Goal: Information Seeking & Learning: Learn about a topic

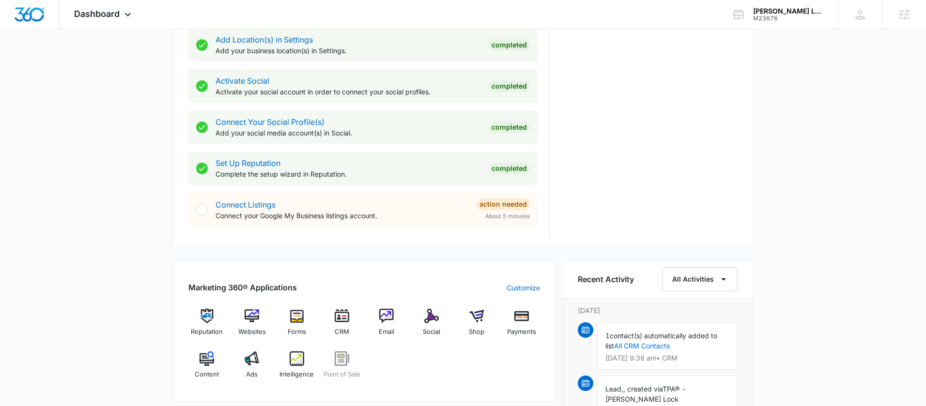
scroll to position [513, 0]
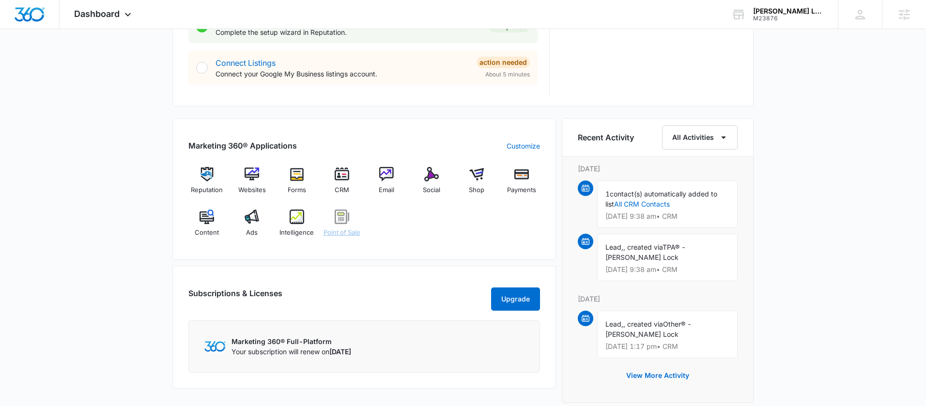
click at [342, 245] on div "Point of Sale" at bounding box center [341, 227] width 37 height 35
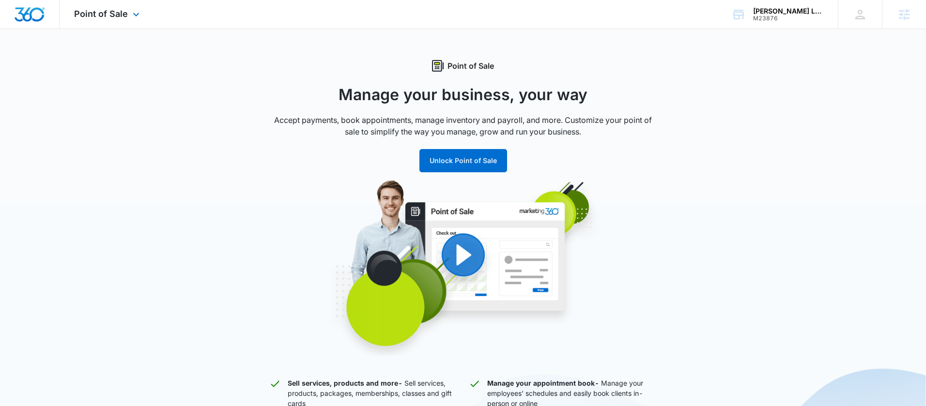
drag, startPoint x: 101, startPoint y: 16, endPoint x: 102, endPoint y: 33, distance: 17.5
click at [101, 15] on span "Point of Sale" at bounding box center [101, 14] width 54 height 10
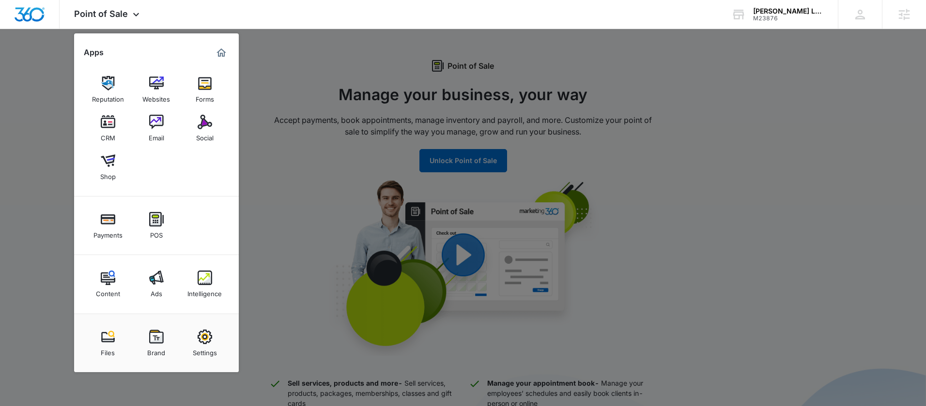
click at [206, 274] on img at bounding box center [205, 278] width 15 height 15
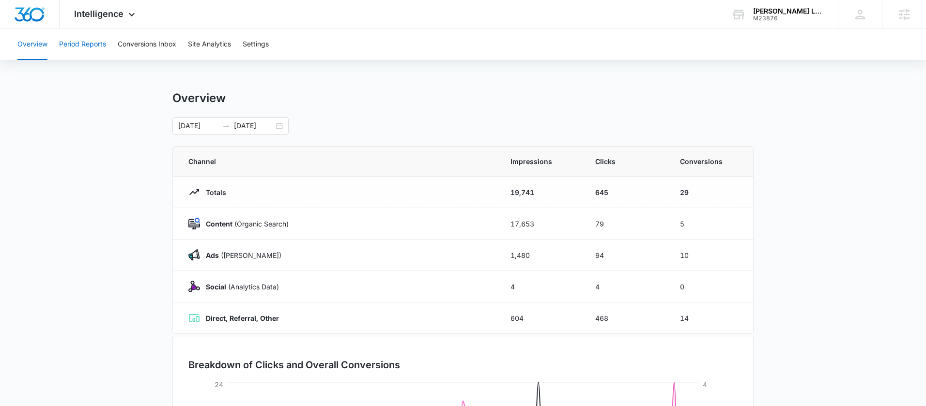
click at [90, 46] on button "Period Reports" at bounding box center [82, 44] width 47 height 31
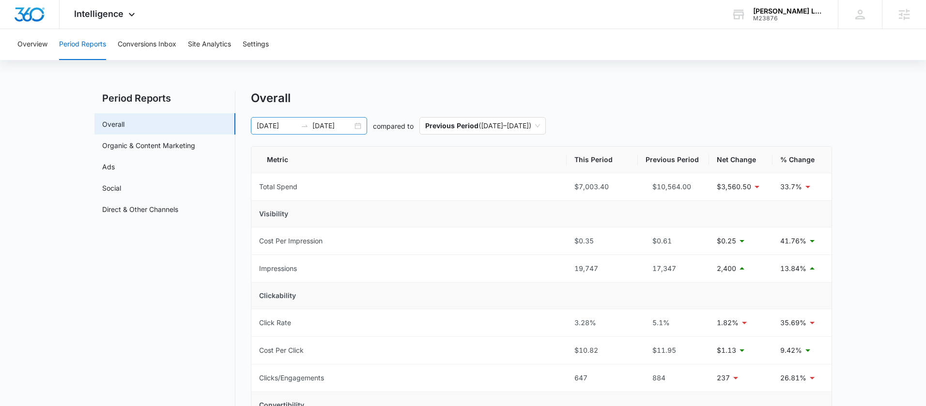
click at [356, 126] on div "[DATE] [DATE]" at bounding box center [309, 125] width 116 height 17
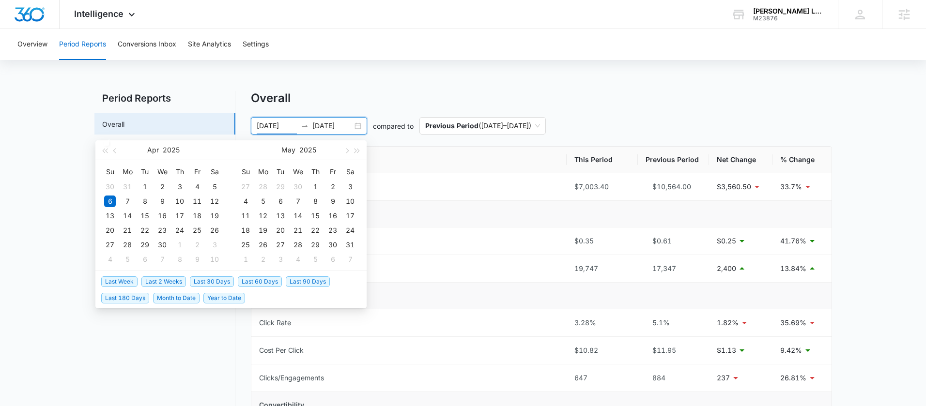
click at [203, 284] on span "Last 30 Days" at bounding box center [212, 282] width 44 height 11
type input "[DATE]"
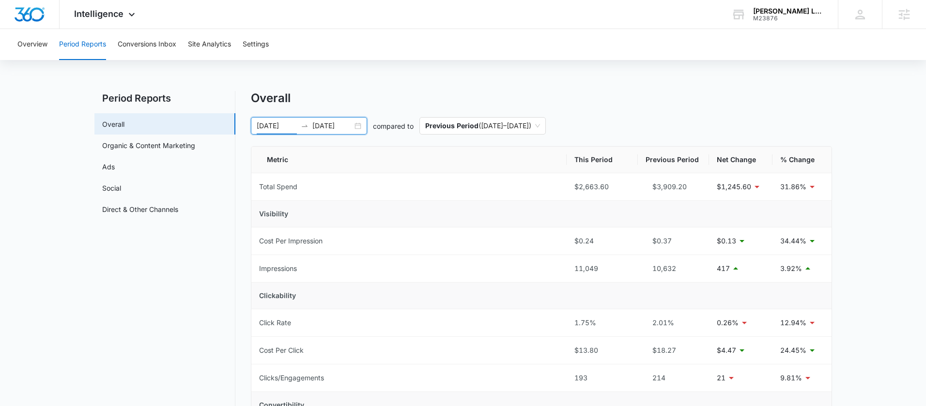
click at [354, 125] on div "[DATE] [DATE]" at bounding box center [309, 125] width 116 height 17
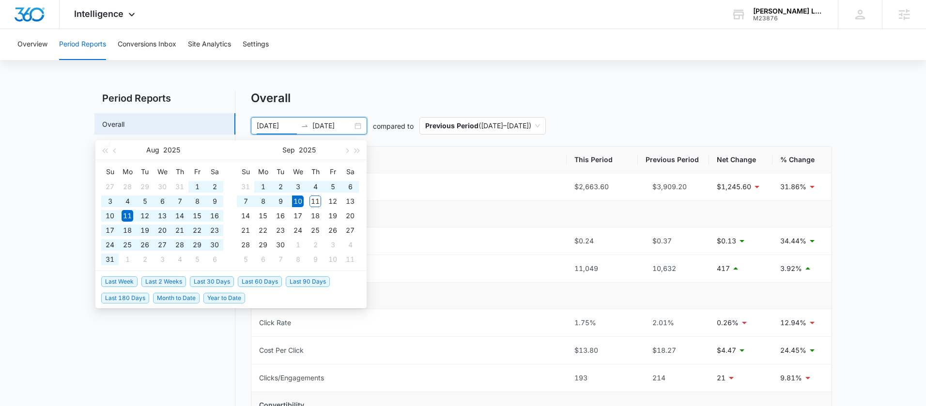
click at [297, 280] on span "Last 90 Days" at bounding box center [308, 282] width 44 height 11
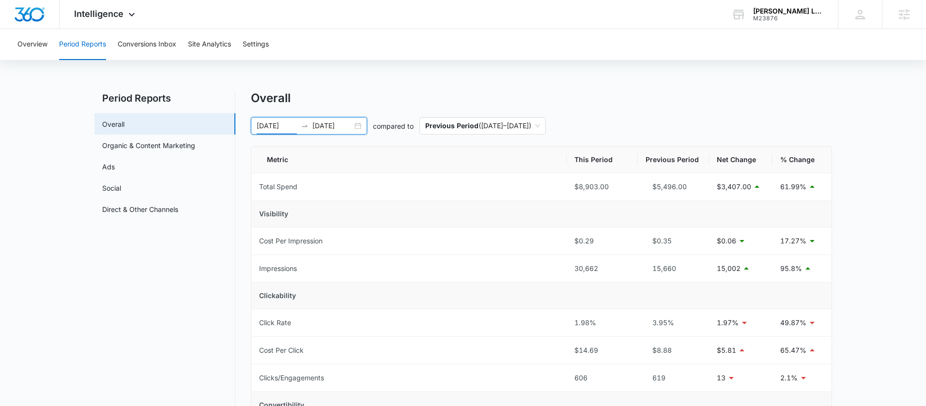
click at [357, 127] on div "[DATE] [DATE]" at bounding box center [309, 125] width 116 height 17
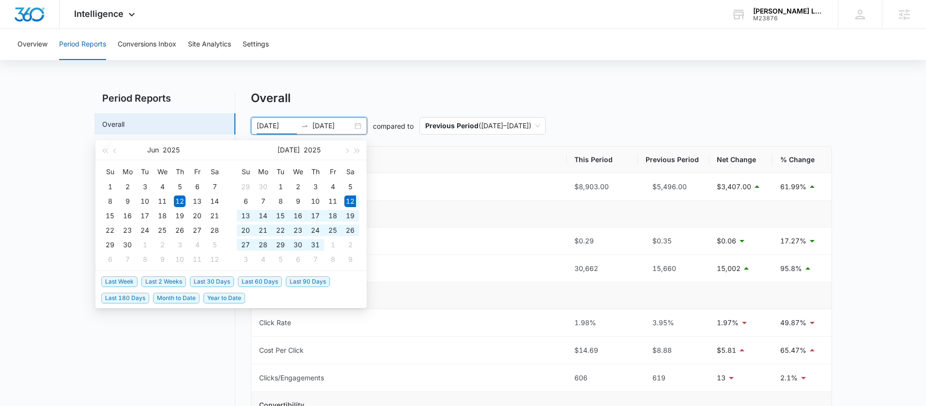
click at [258, 281] on span "Last 60 Days" at bounding box center [260, 282] width 44 height 11
type input "[DATE]"
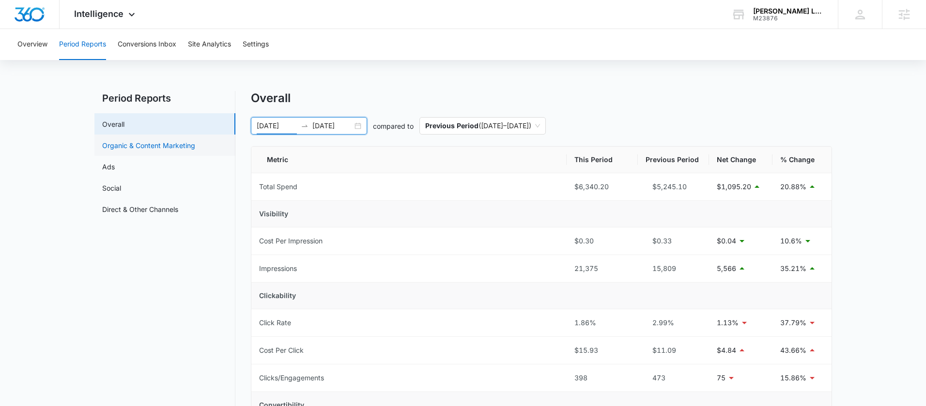
click at [155, 142] on link "Organic & Content Marketing" at bounding box center [148, 145] width 93 height 10
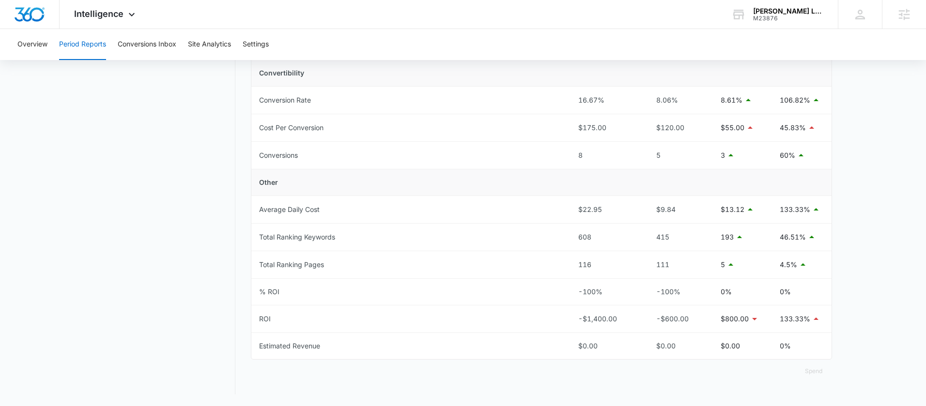
scroll to position [31, 0]
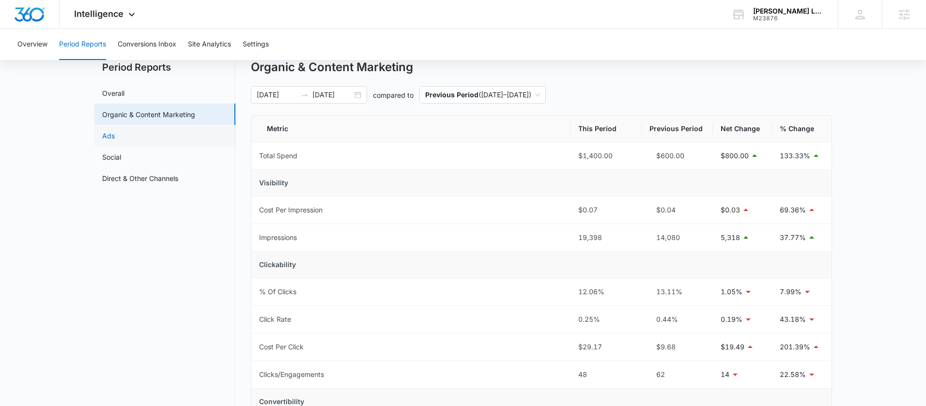
click at [115, 136] on link "Ads" at bounding box center [108, 136] width 13 height 10
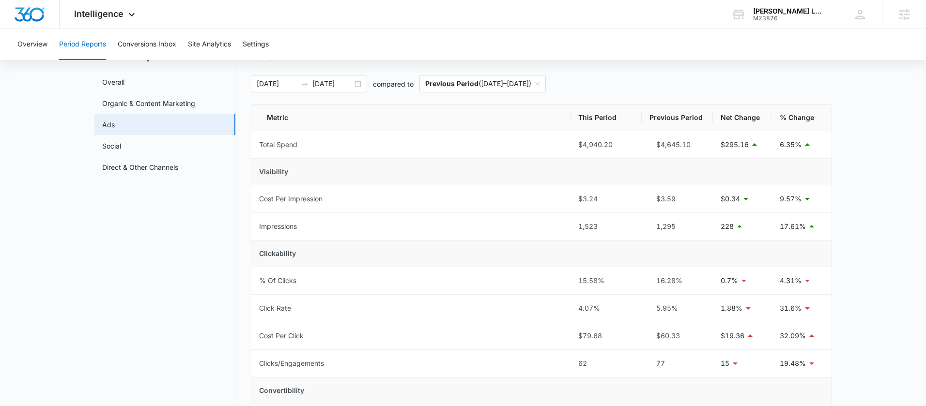
scroll to position [51, 0]
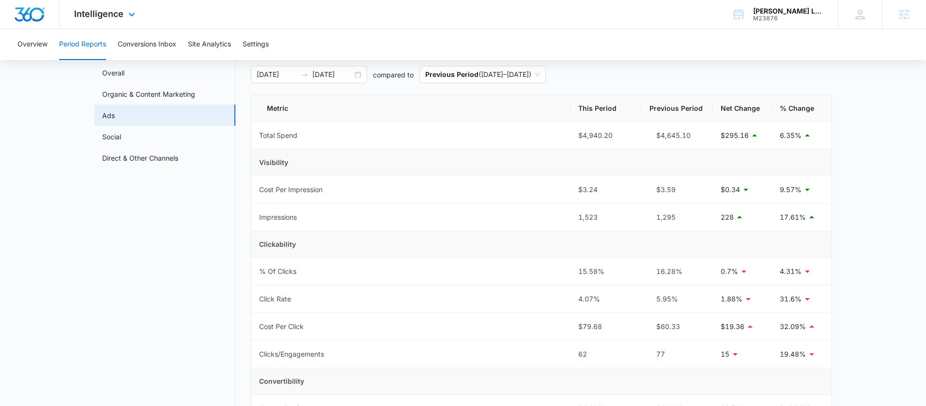
click at [111, 6] on div "Intelligence Apps Reputation Websites Forms CRM Email Social Shop Payments POS …" at bounding box center [106, 14] width 93 height 29
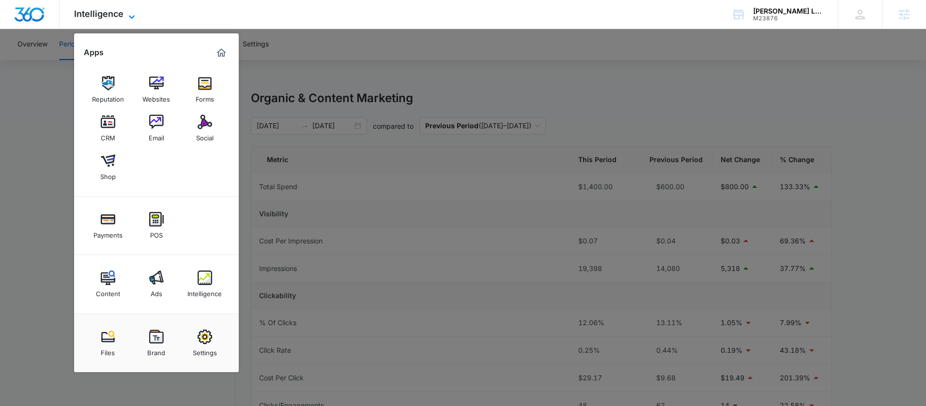
click at [134, 18] on icon at bounding box center [132, 17] width 12 height 12
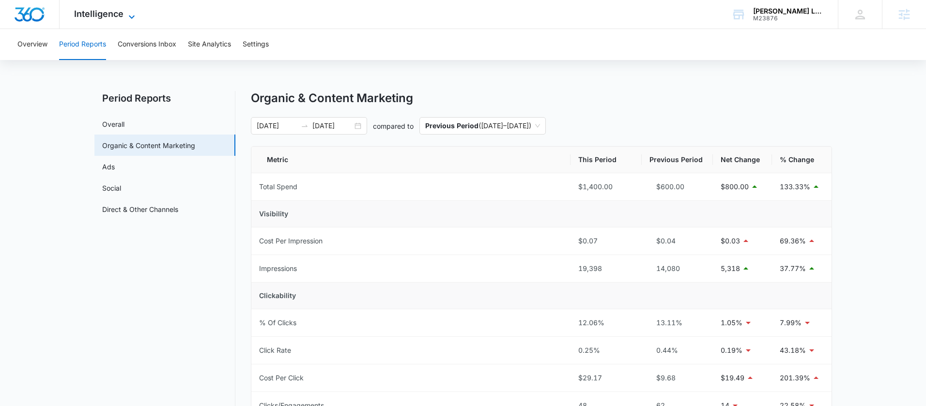
click at [126, 17] on icon at bounding box center [132, 17] width 12 height 12
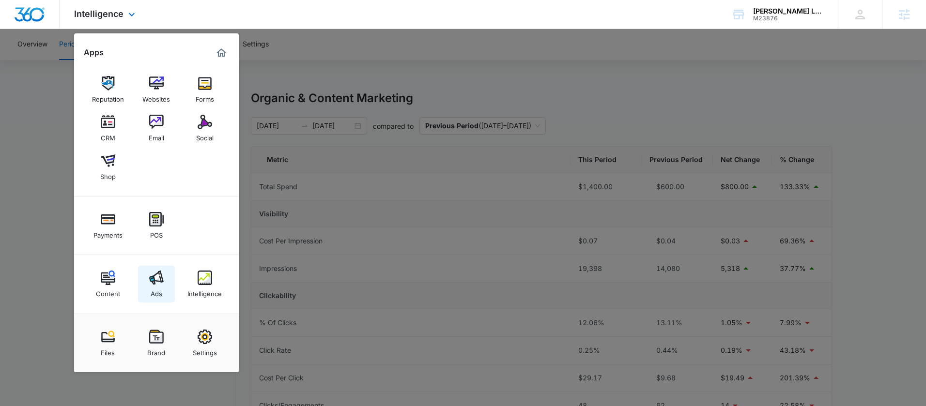
click at [153, 273] on img at bounding box center [156, 278] width 15 height 15
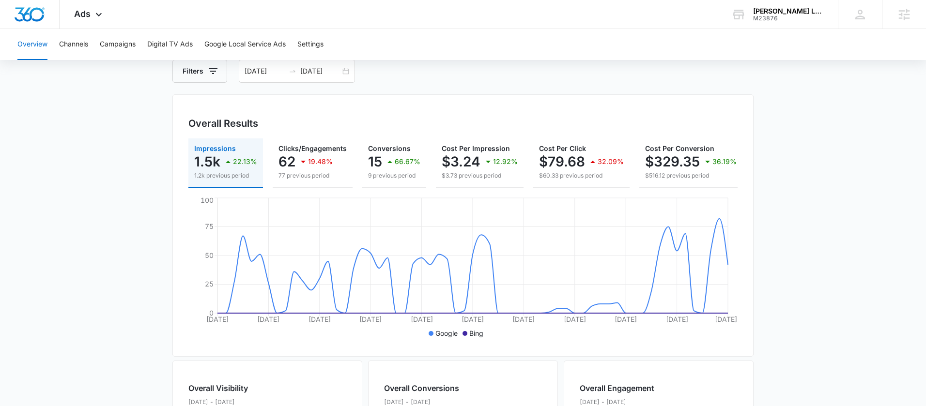
scroll to position [62, 0]
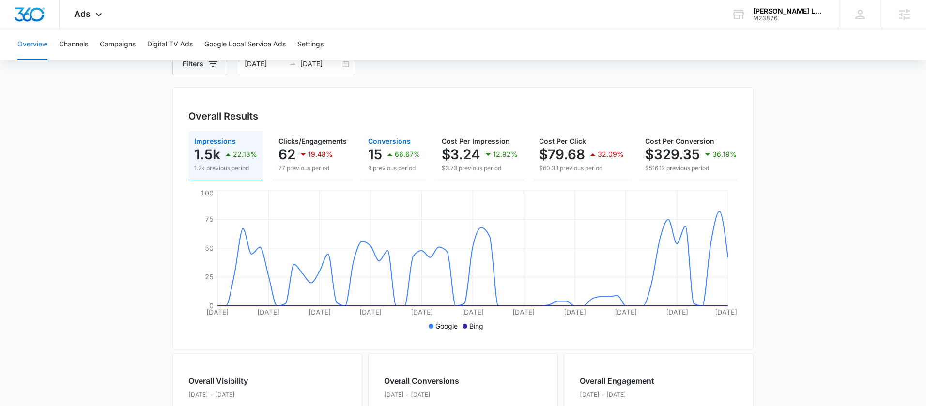
click at [384, 157] on icon "button" at bounding box center [390, 155] width 12 height 12
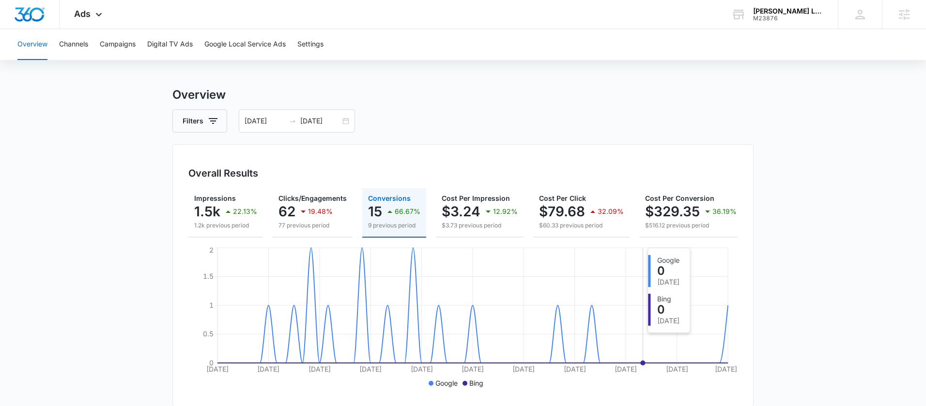
scroll to position [3, 0]
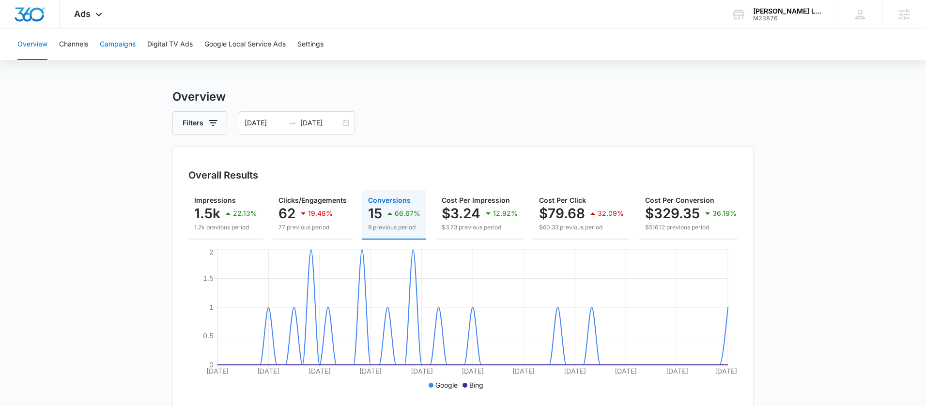
click at [115, 50] on button "Campaigns" at bounding box center [118, 44] width 36 height 31
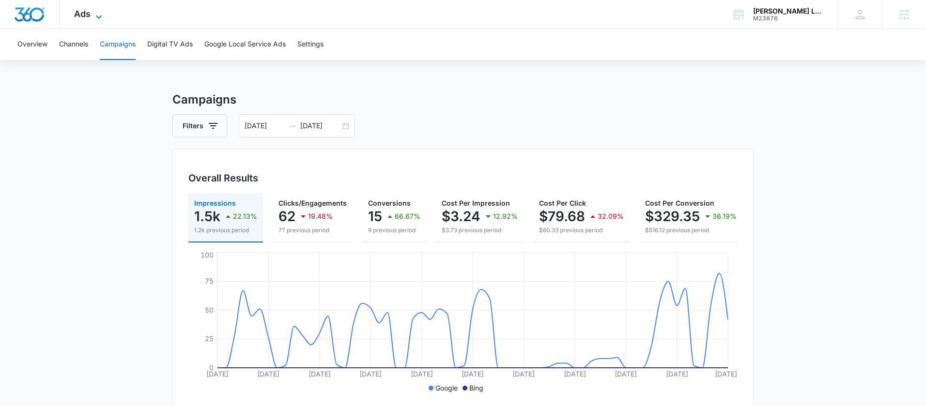
click at [101, 14] on icon at bounding box center [99, 17] width 12 height 12
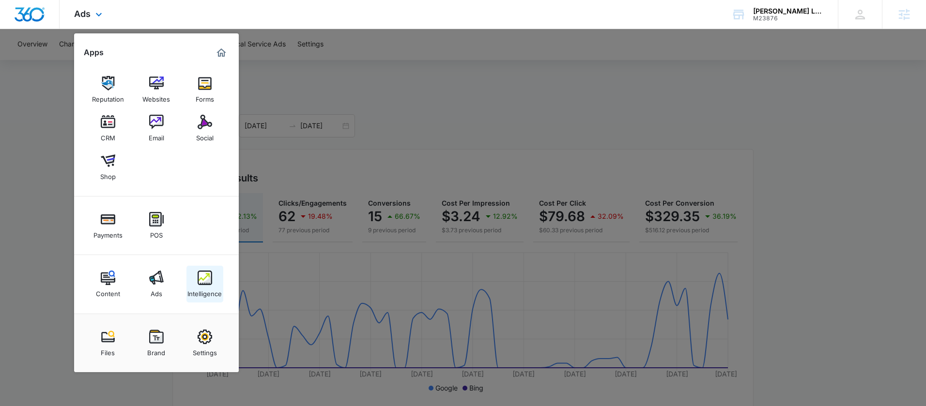
click at [196, 279] on link "Intelligence" at bounding box center [204, 284] width 37 height 37
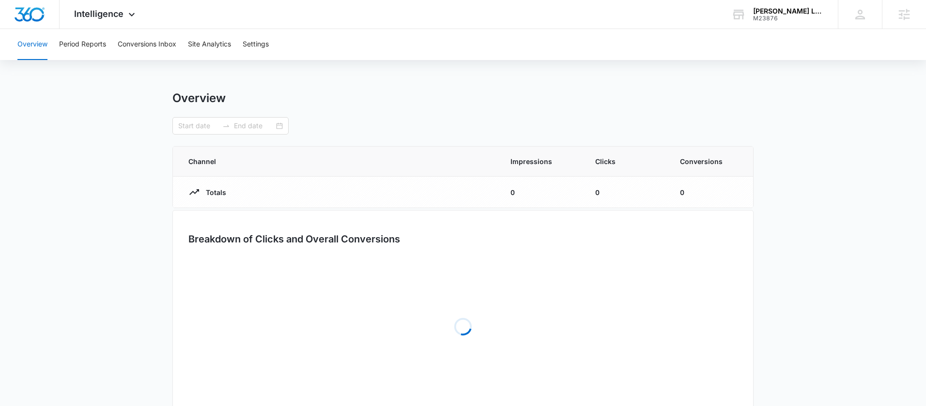
type input "[DATE]"
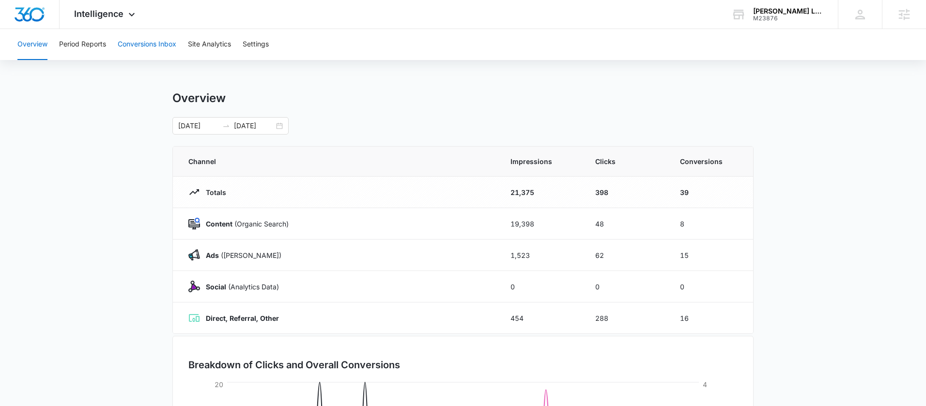
click at [154, 50] on button "Conversions Inbox" at bounding box center [147, 44] width 59 height 31
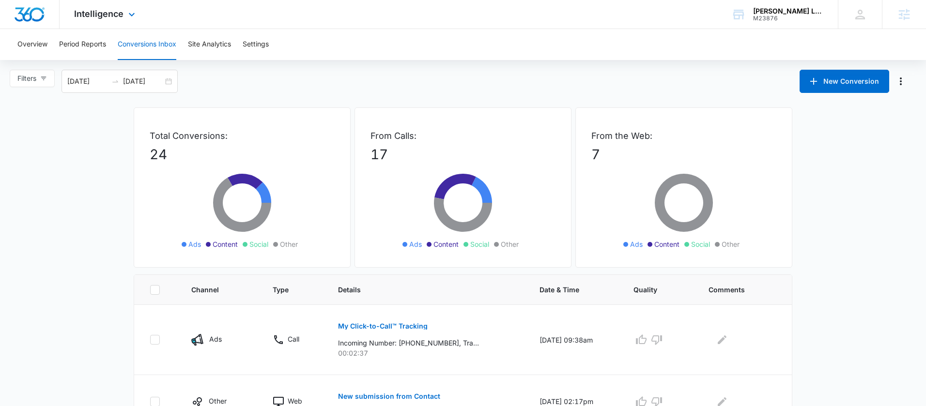
click at [120, 19] on div "Intelligence Apps Reputation Websites Forms CRM Email Social Shop Payments POS …" at bounding box center [106, 14] width 93 height 29
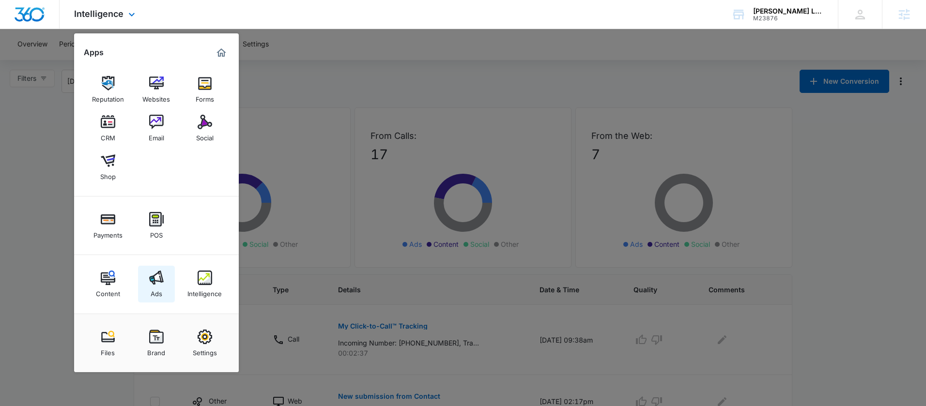
click at [151, 287] on div "Ads" at bounding box center [157, 291] width 12 height 13
